Goal: Task Accomplishment & Management: Complete application form

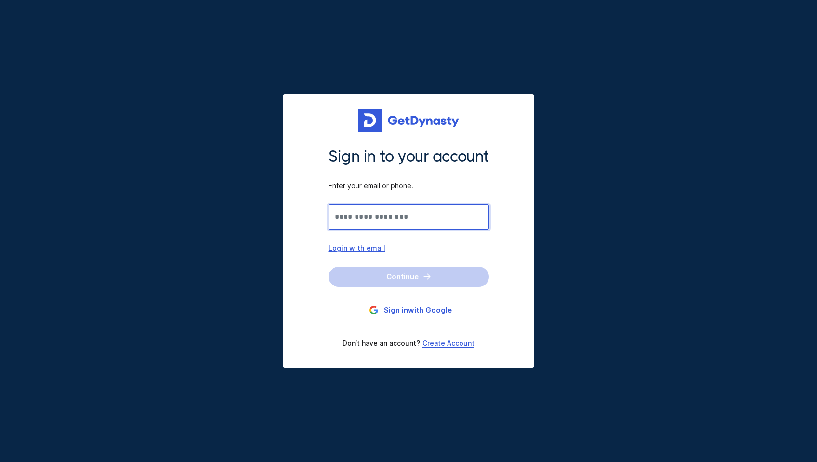
click at [380, 218] on input "Sign in to your account Enter your email or phone." at bounding box center [409, 216] width 160 height 25
click at [416, 313] on button "Sign in with Google" at bounding box center [409, 310] width 160 height 18
click at [355, 215] on input "Sign in to your account Enter your email or phone." at bounding box center [409, 216] width 160 height 25
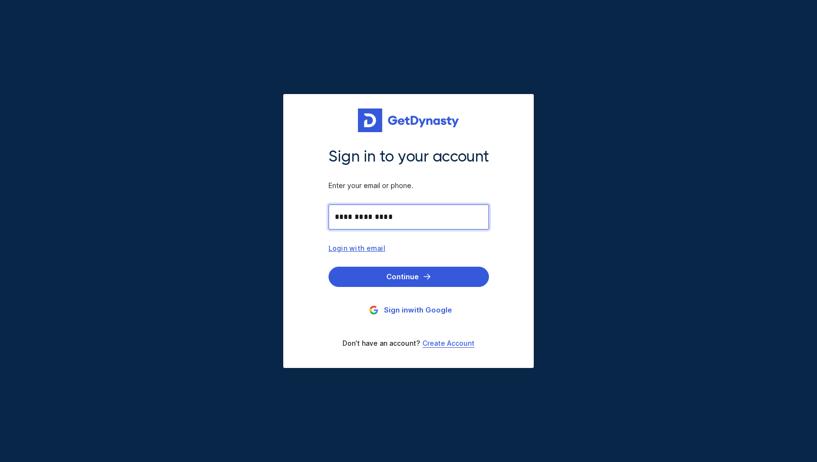
type input "**********"
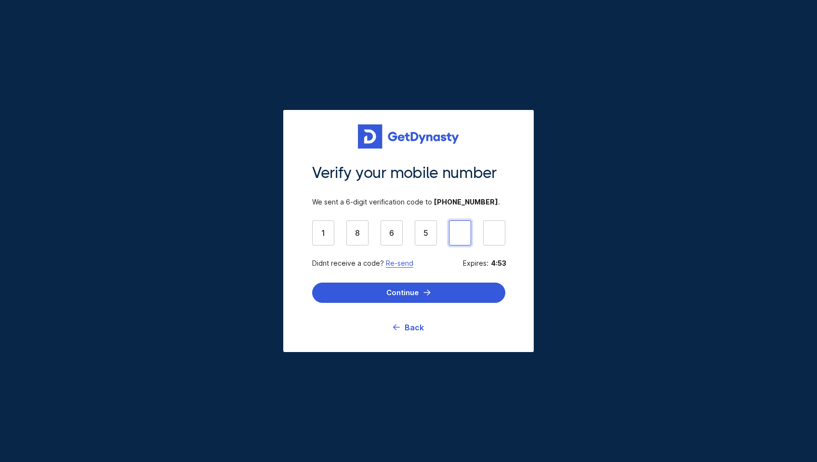
type input "******"
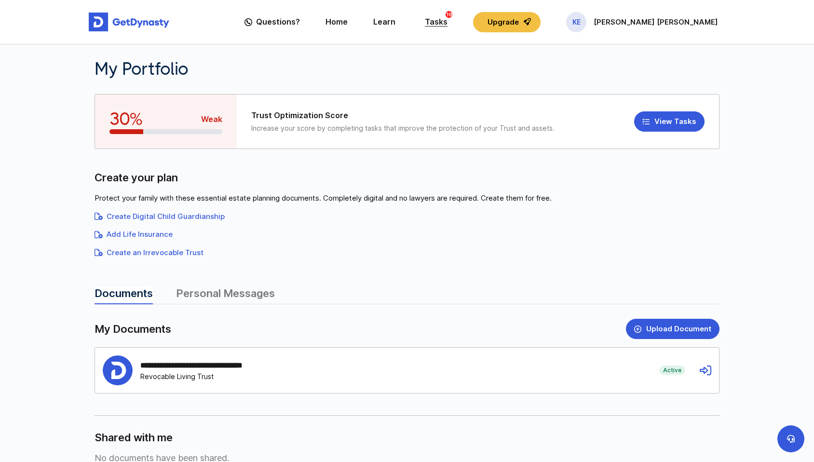
click at [447, 21] on div "Tasks 19" at bounding box center [436, 22] width 23 height 18
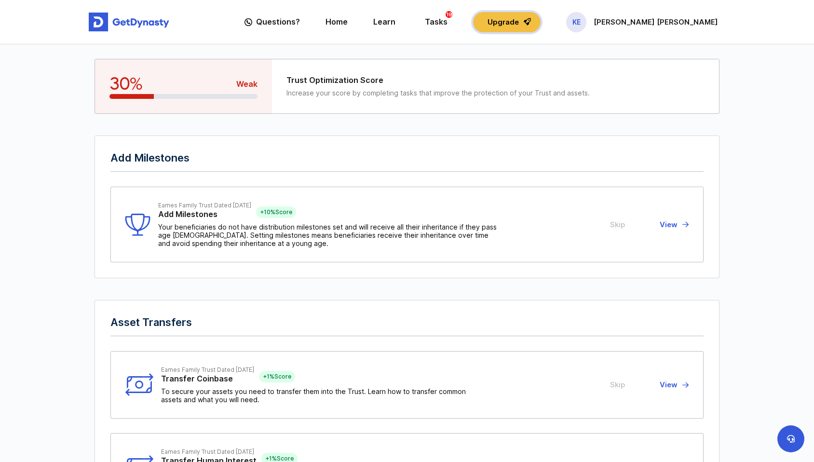
click at [540, 25] on button "Upgrade" at bounding box center [506, 22] width 67 height 20
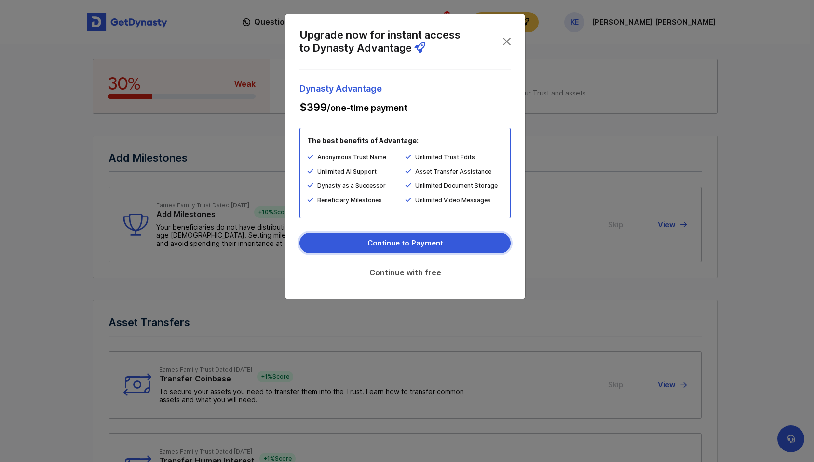
drag, startPoint x: 388, startPoint y: 240, endPoint x: 390, endPoint y: 262, distance: 22.3
click at [390, 262] on div "Continue to Payment Continue with free" at bounding box center [404, 259] width 211 height 52
drag, startPoint x: 390, startPoint y: 268, endPoint x: 313, endPoint y: 268, distance: 77.6
click at [313, 268] on link "Continue with free" at bounding box center [404, 272] width 211 height 24
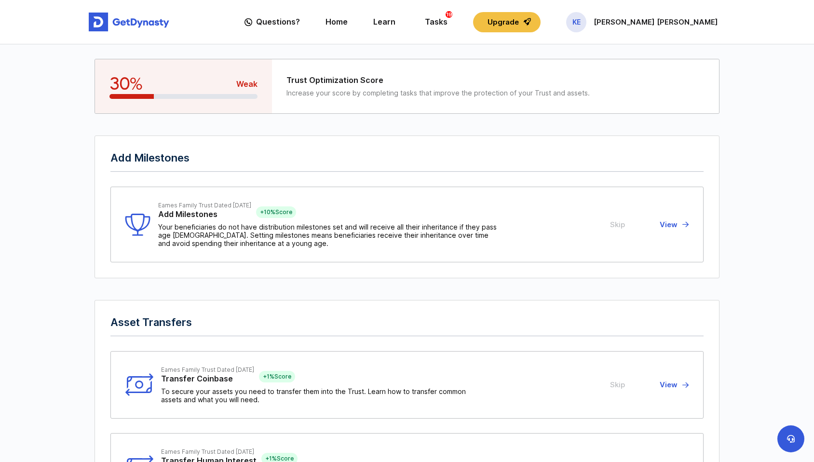
click at [313, 268] on div "Add Milestones Eames Family Trust Dated 01/14/2024 Add Milestones + 10% Score Y…" at bounding box center [406, 206] width 625 height 143
drag, startPoint x: 571, startPoint y: 25, endPoint x: 506, endPoint y: 49, distance: 69.2
click at [680, 24] on p "[PERSON_NAME] [PERSON_NAME]" at bounding box center [655, 22] width 124 height 8
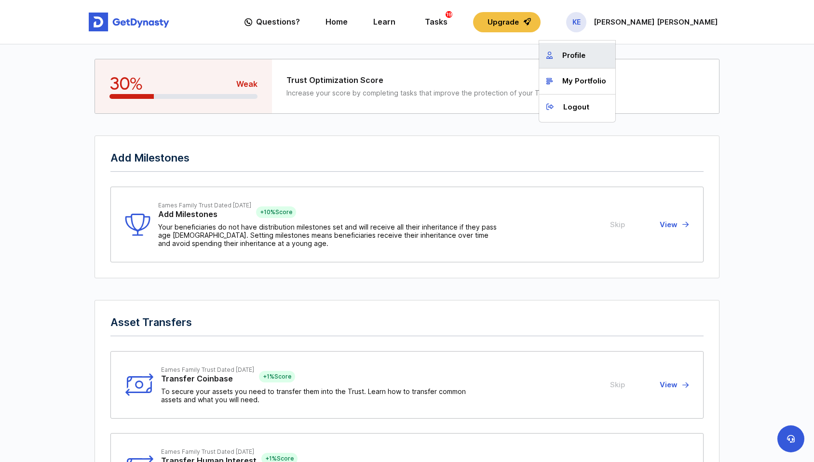
click at [615, 56] on link "Profile" at bounding box center [577, 56] width 76 height 26
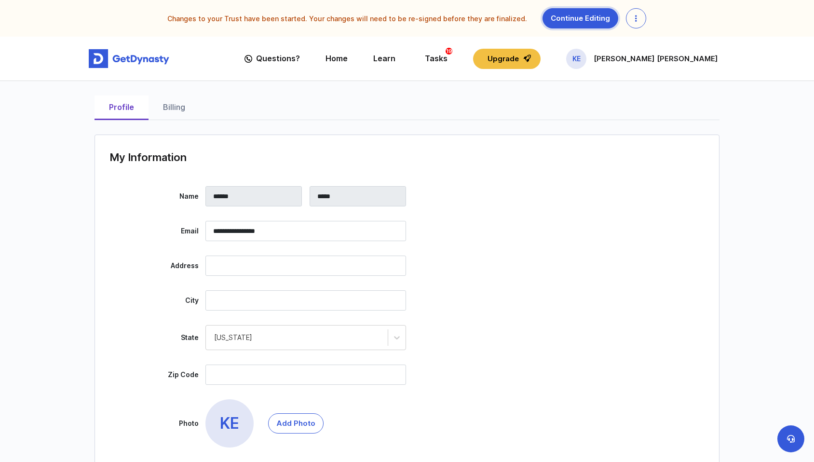
click at [591, 26] on link "Continue Editing" at bounding box center [580, 18] width 76 height 20
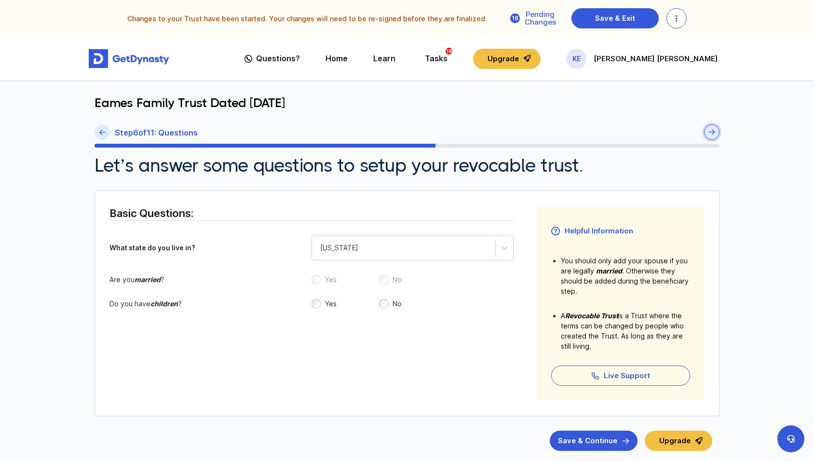
click at [715, 128] on button "submit" at bounding box center [711, 131] width 15 height 15
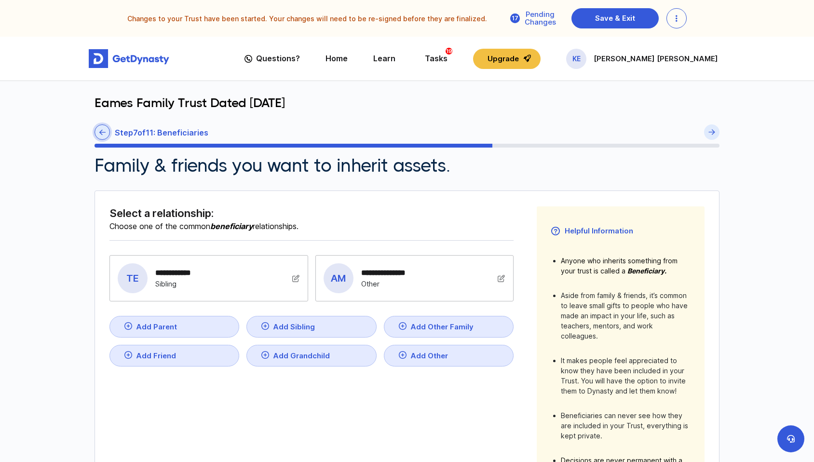
click at [100, 135] on icon at bounding box center [102, 132] width 6 height 7
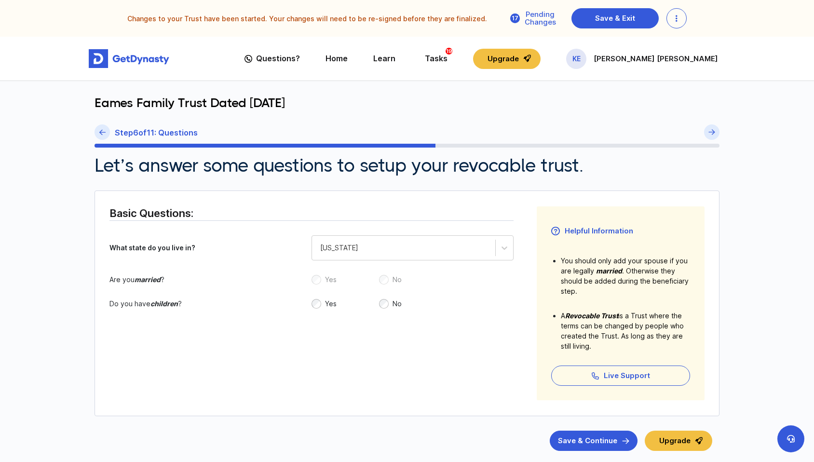
click at [100, 135] on icon at bounding box center [102, 132] width 6 height 7
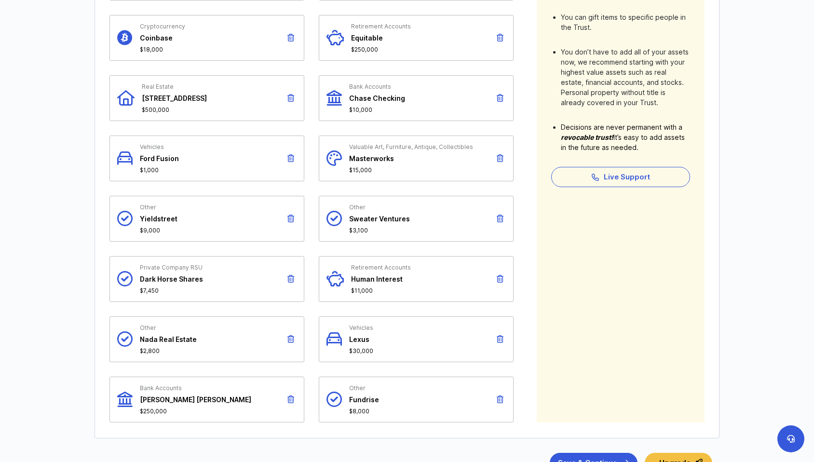
scroll to position [362, 0]
